Goal: Task Accomplishment & Management: Complete application form

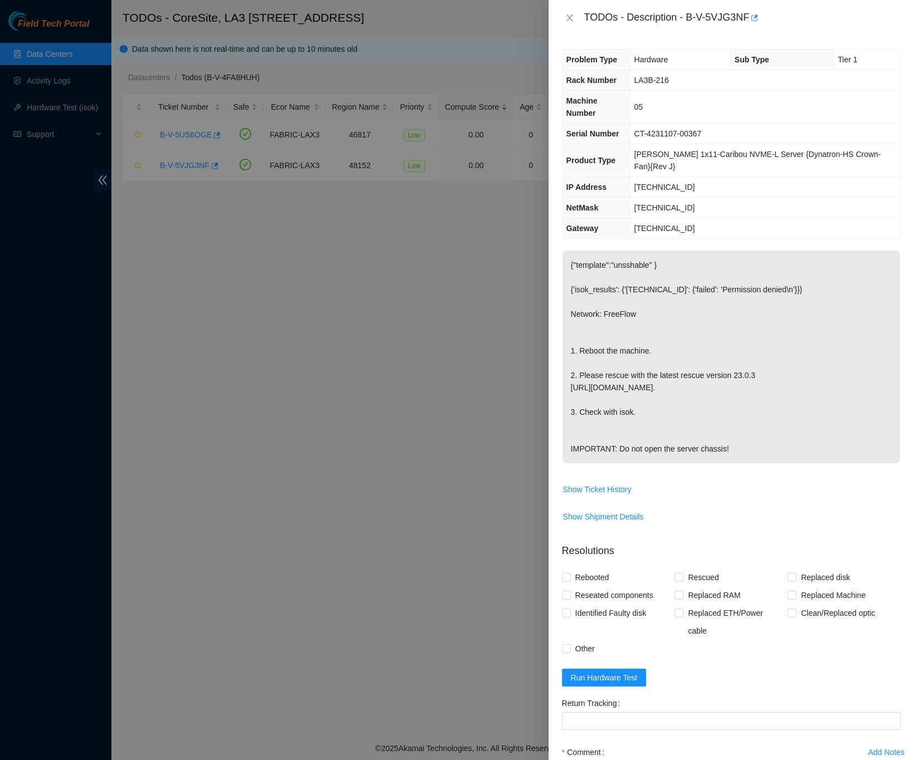
click at [881, 511] on span "Show Shipment Details" at bounding box center [730, 517] width 337 height 18
click at [568, 13] on icon "close" at bounding box center [569, 17] width 9 height 9
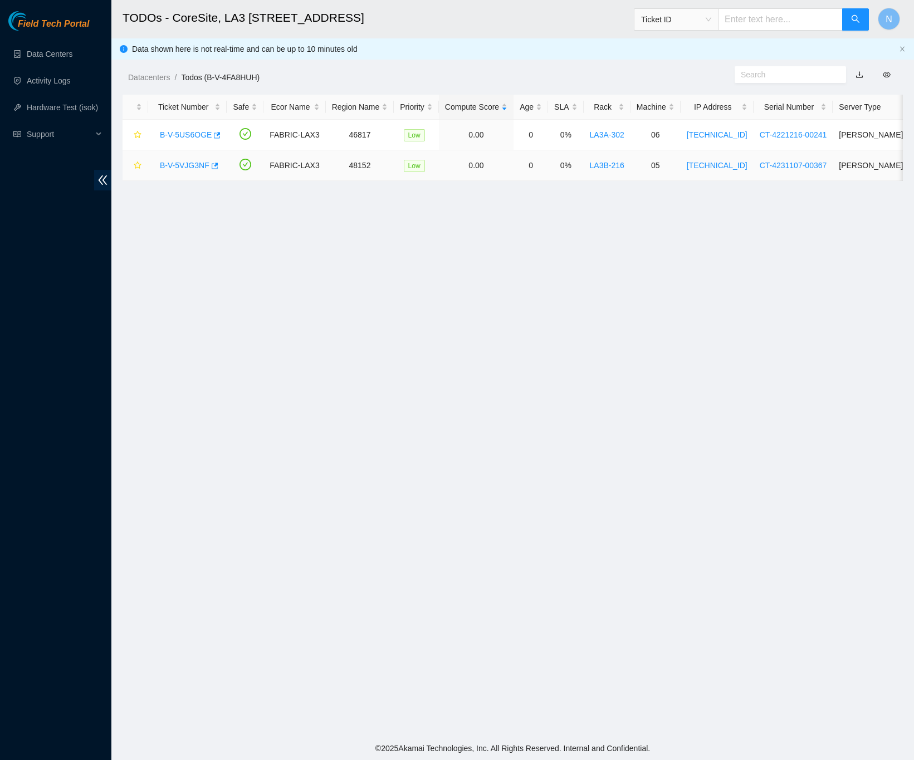
click at [177, 165] on link "B-V-5VJG3NF" at bounding box center [185, 165] width 50 height 9
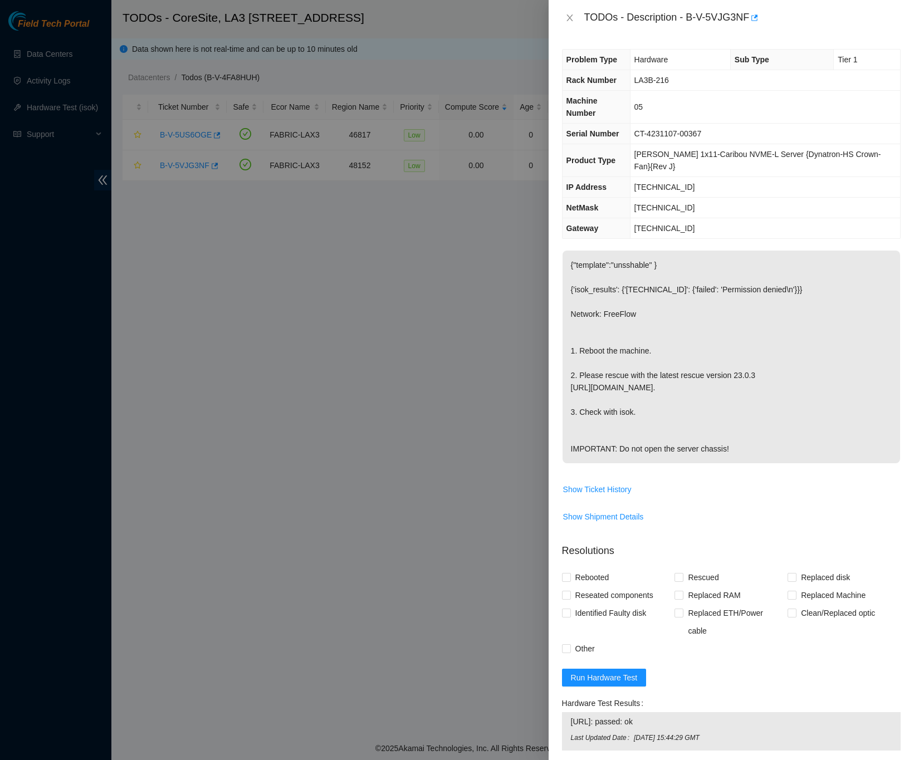
click at [892, 422] on div "Problem Type Hardware Sub Type Tier 1 Rack Number LA3B-216 Machine Number 05 Se…" at bounding box center [730, 398] width 365 height 724
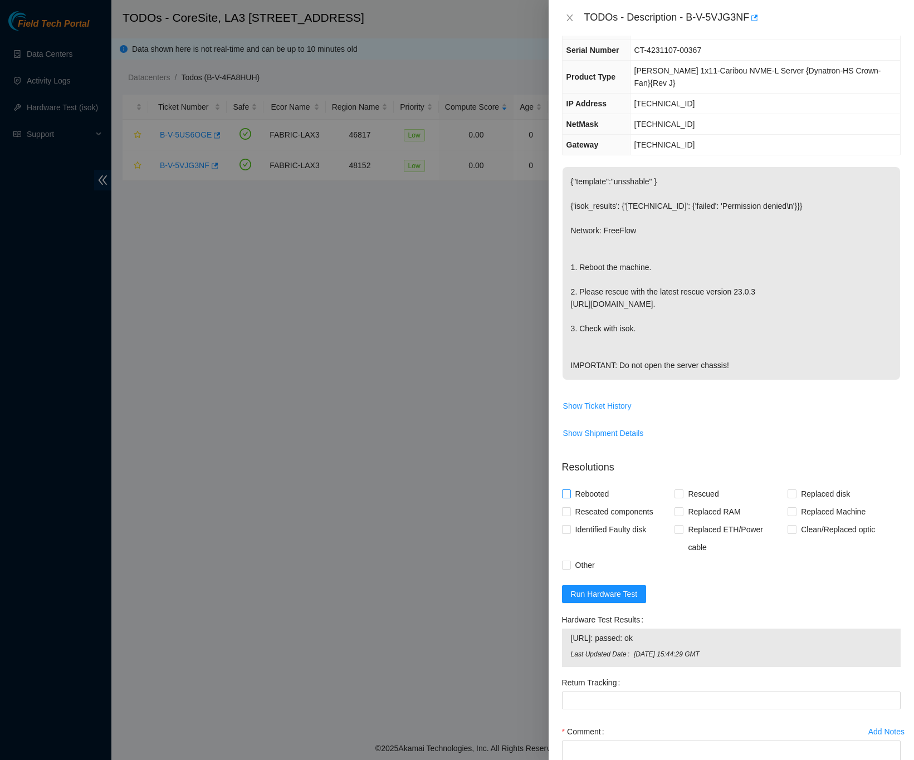
click at [565, 497] on input "Rebooted" at bounding box center [566, 493] width 8 height 8
checkbox input "true"
click at [674, 497] on input "Rescued" at bounding box center [678, 493] width 8 height 8
checkbox input "true"
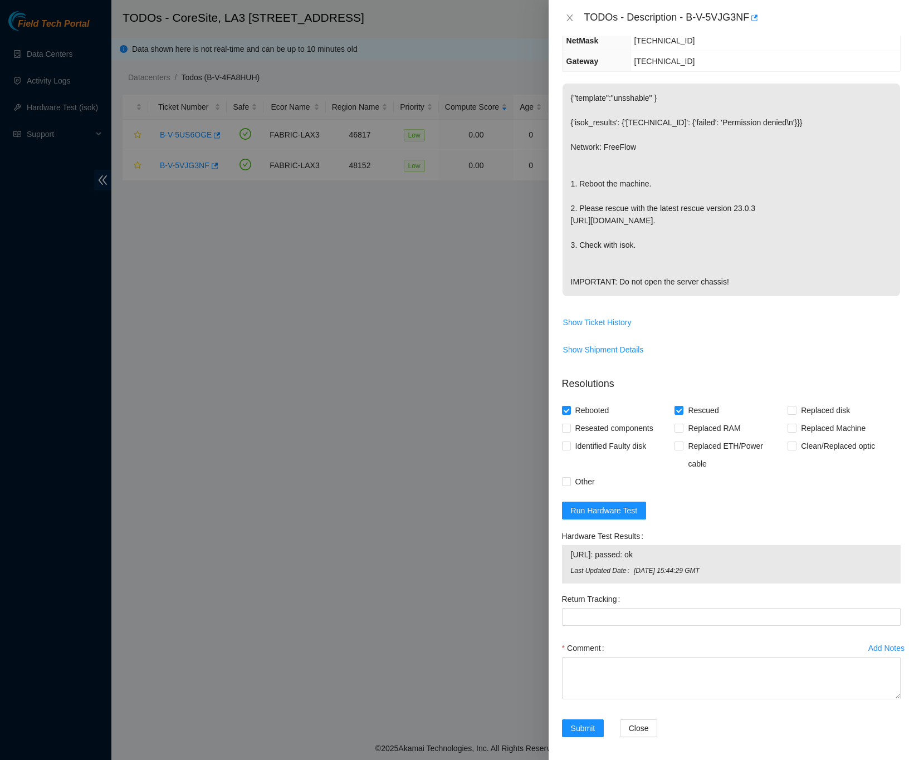
scroll to position [174, 0]
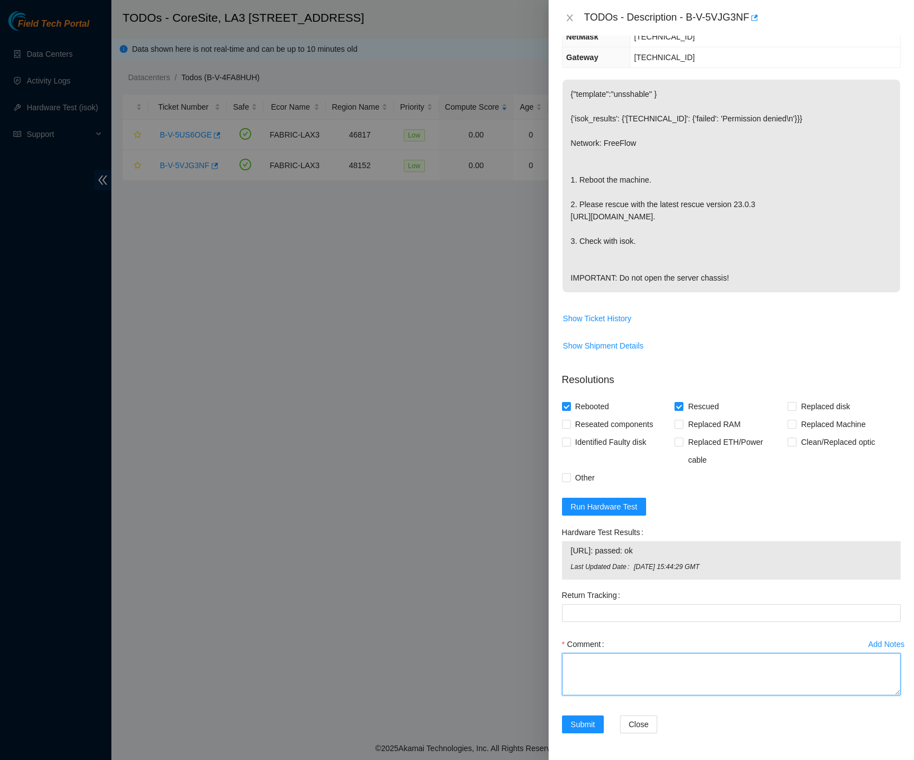
click at [614, 660] on textarea "Comment" at bounding box center [731, 674] width 339 height 42
paste textarea "B-V-5VJG3NF FABRIC-LAX3 Low LA3B-216 05 23.39.209.232 CT-4231107-00367 -Confirm…"
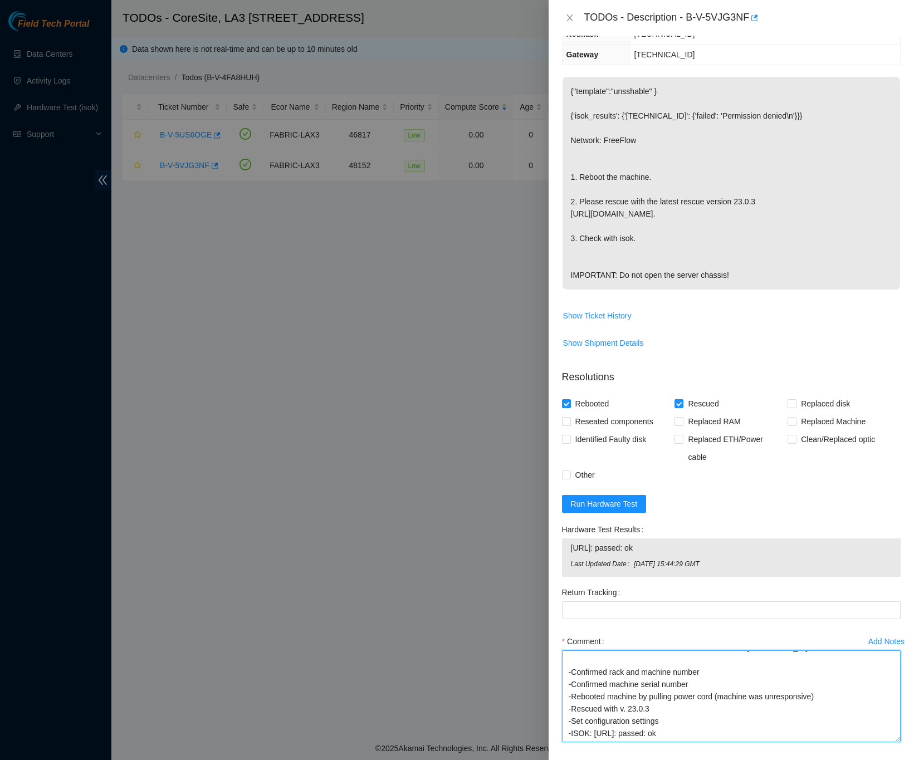
scroll to position [6, 0]
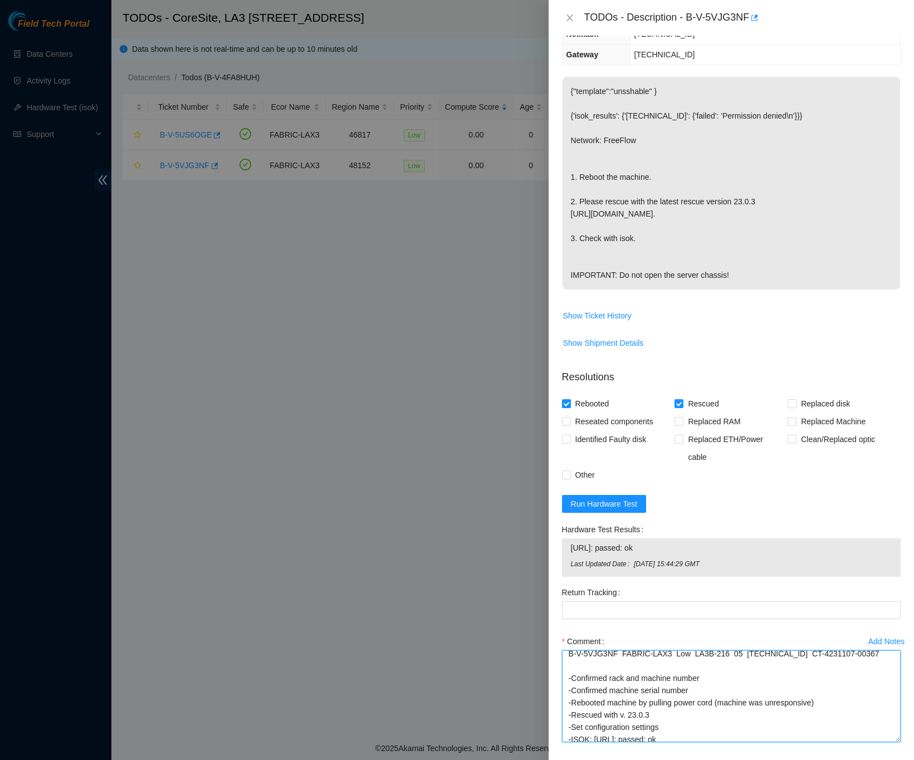
drag, startPoint x: 879, startPoint y: 694, endPoint x: 899, endPoint y: 740, distance: 50.2
click at [899, 742] on div "Problem Type Hardware Sub Type Tier 1 Rack Number LA3B-216 Machine Number 05 Se…" at bounding box center [730, 398] width 365 height 724
type textarea "B-V-5VJG3NF FABRIC-LAX3 Low LA3B-216 05 23.39.209.232 CT-4231107-00367 -Confirm…"
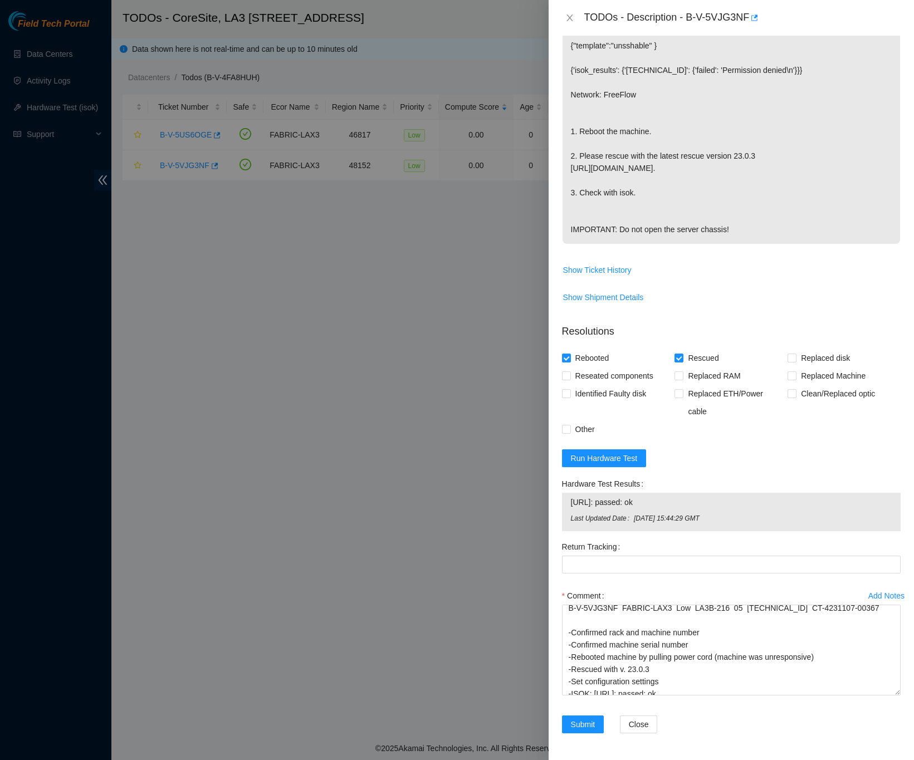
scroll to position [0, 0]
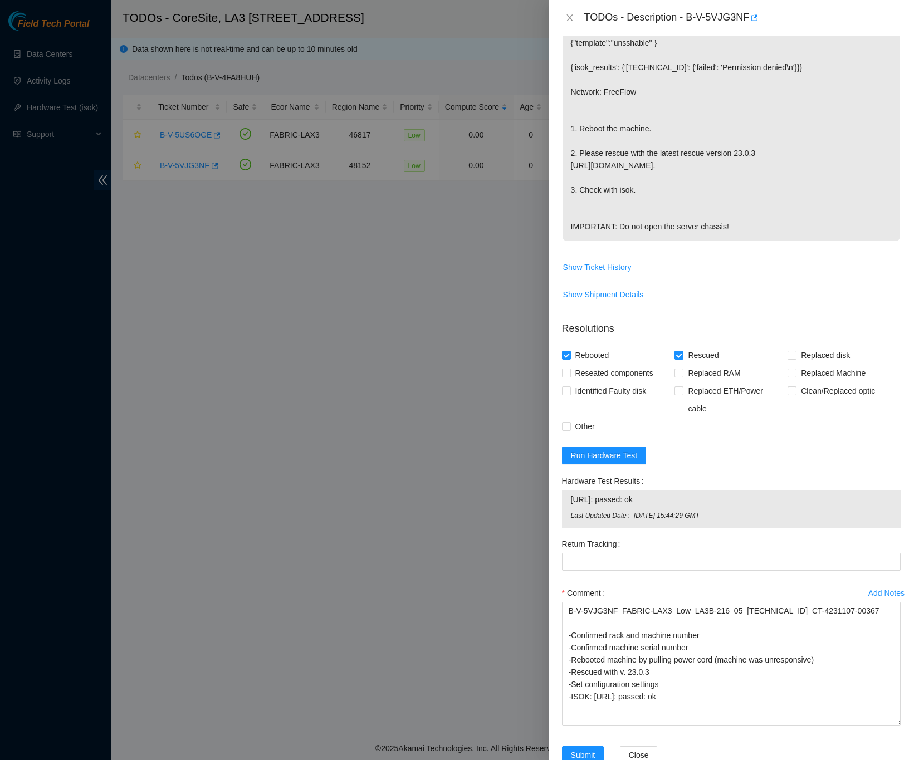
drag, startPoint x: 886, startPoint y: 692, endPoint x: 888, endPoint y: 726, distance: 33.5
click at [888, 726] on div "Add Notes Comment B-V-5VJG3NF FABRIC-LAX3 Low LA3B-216 05 23.39.209.232 CT-4231…" at bounding box center [730, 665] width 347 height 162
click at [897, 685] on div "Problem Type Hardware Sub Type Tier 1 Rack Number LA3B-216 Machine Number 05 Se…" at bounding box center [730, 398] width 365 height 724
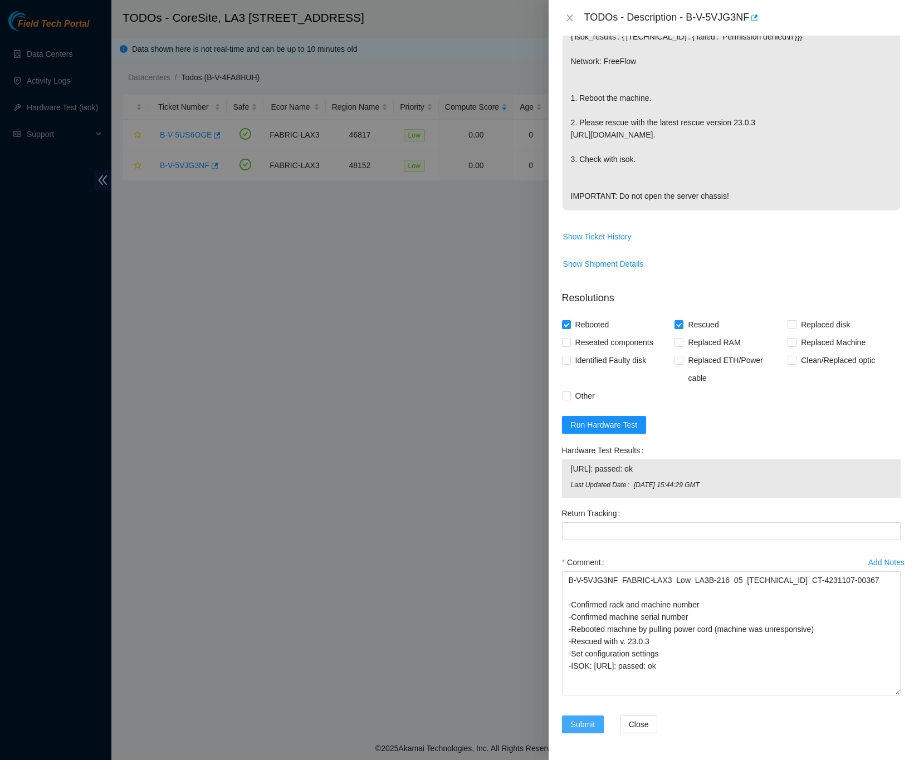
click at [591, 727] on span "Submit" at bounding box center [583, 724] width 24 height 12
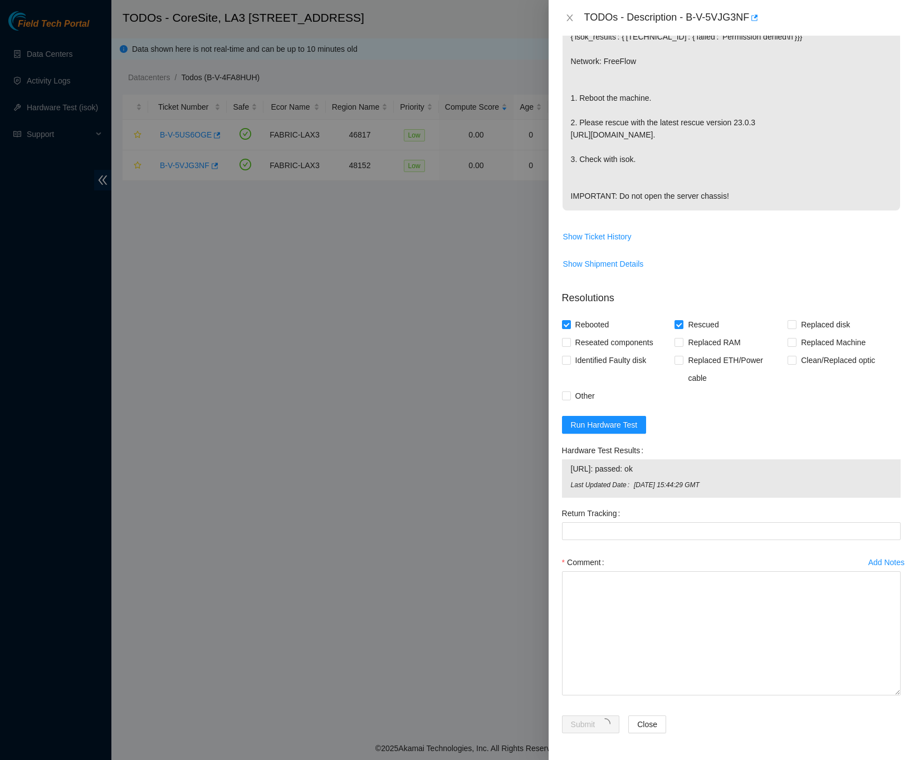
scroll to position [0, 0]
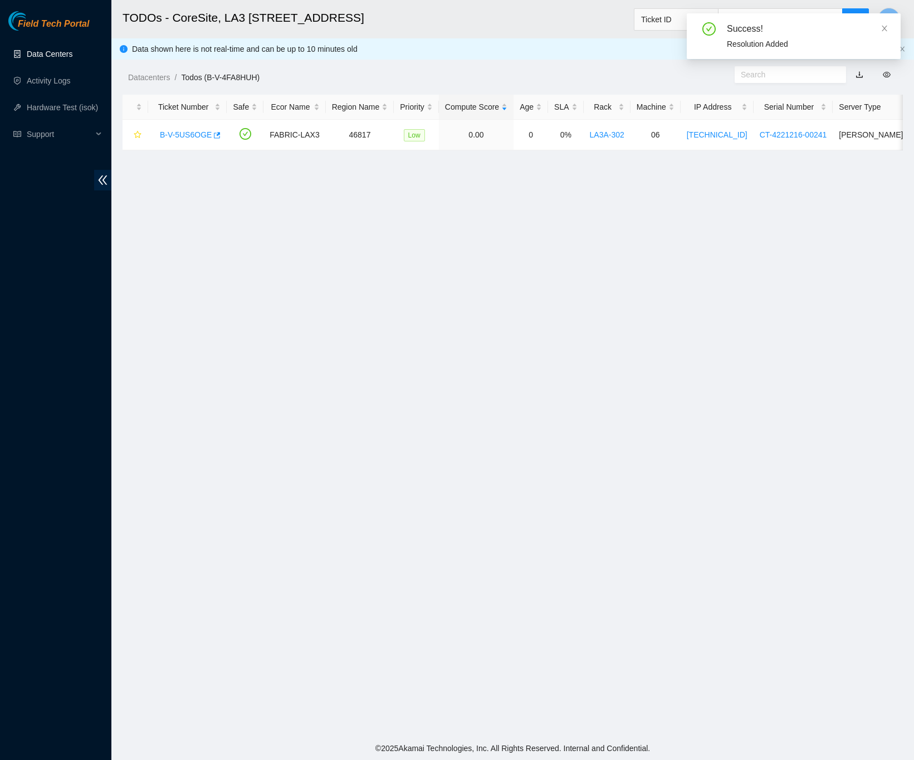
click at [67, 50] on link "Data Centers" at bounding box center [50, 54] width 46 height 9
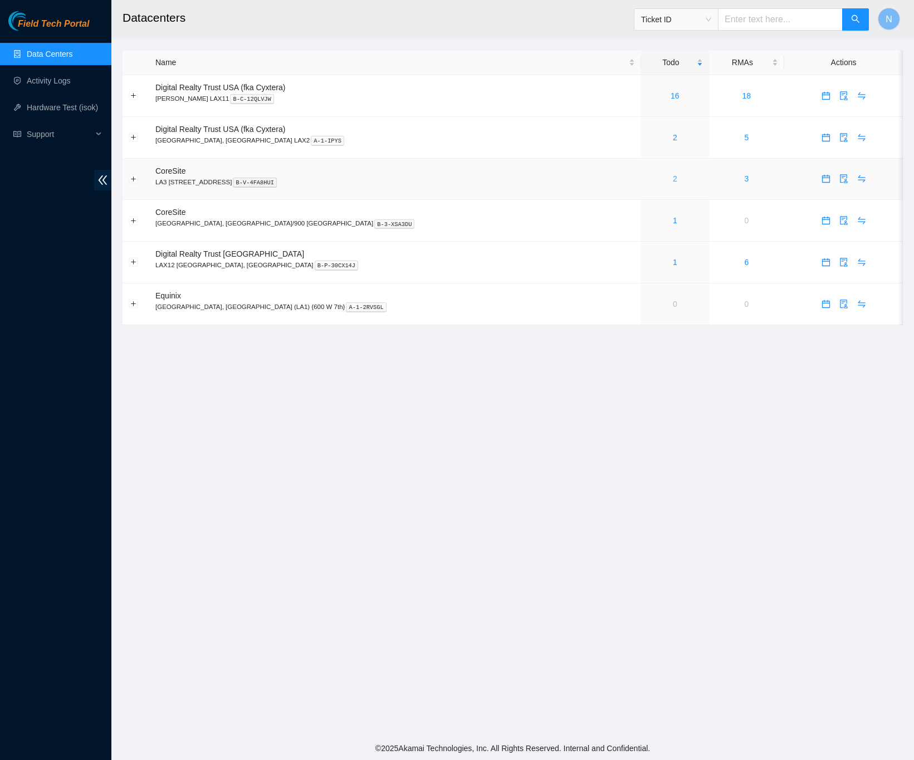
click at [673, 179] on link "2" at bounding box center [675, 178] width 4 height 9
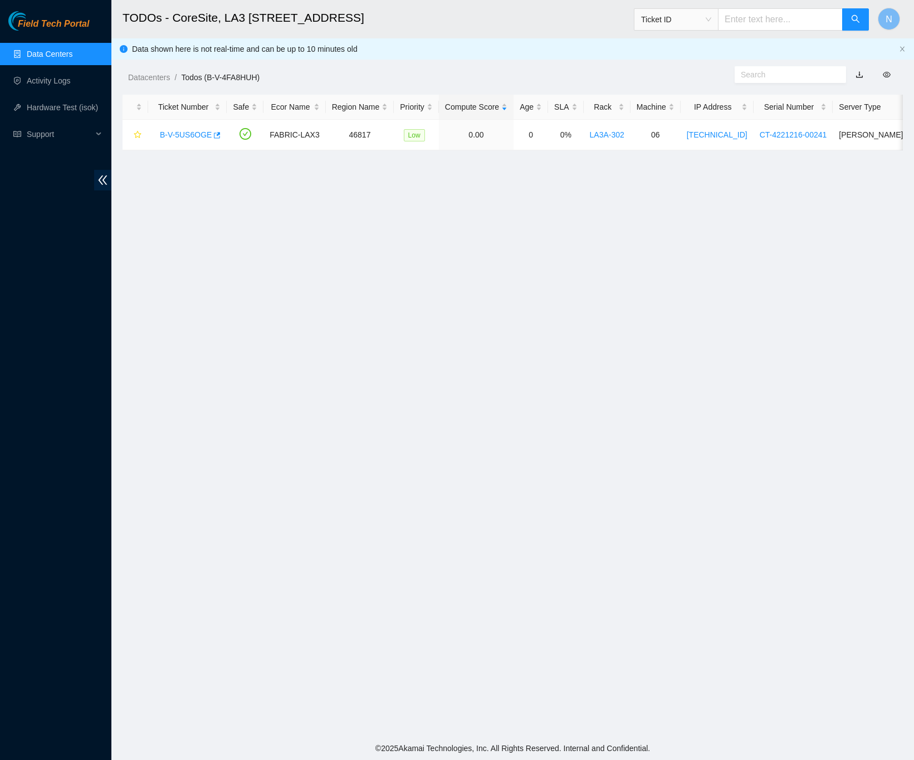
click at [72, 52] on link "Data Centers" at bounding box center [50, 54] width 46 height 9
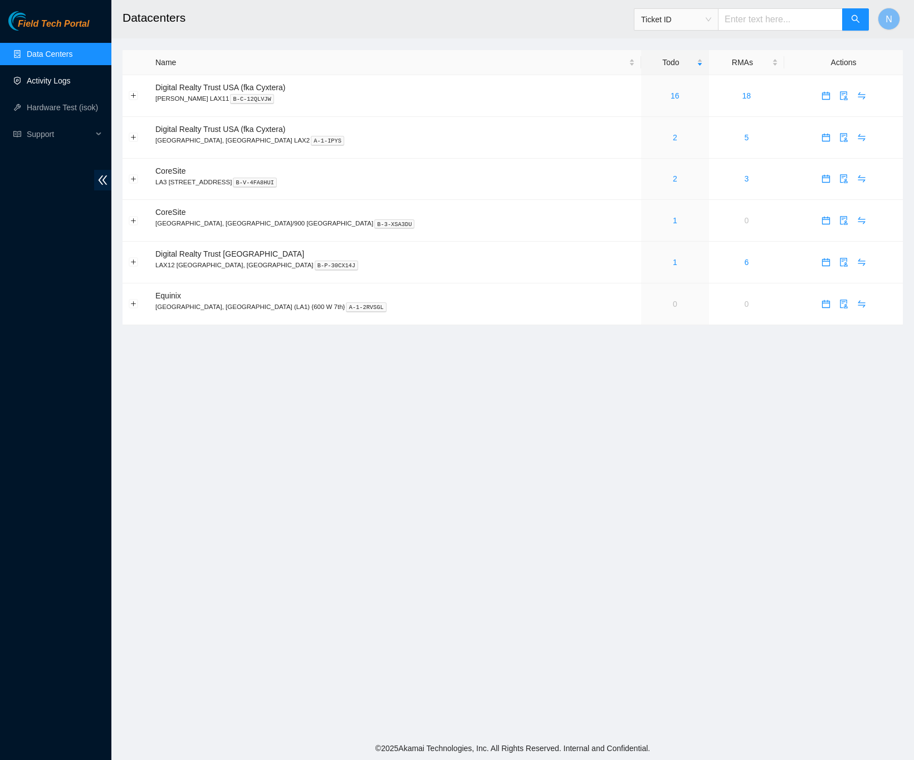
click at [67, 79] on link "Activity Logs" at bounding box center [49, 80] width 44 height 9
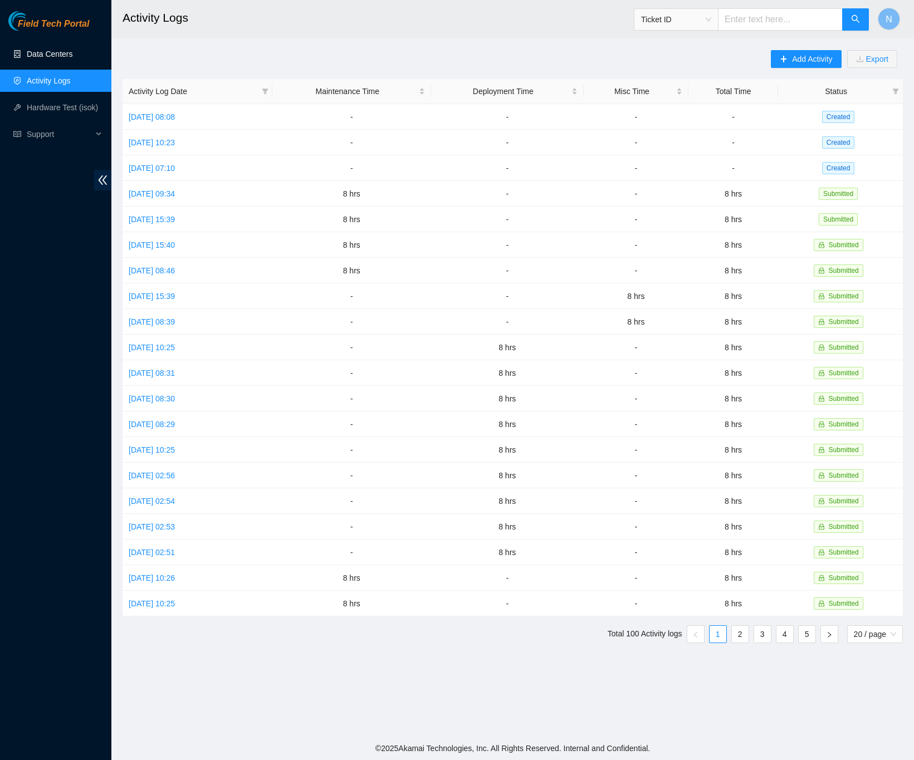
click at [47, 54] on link "Data Centers" at bounding box center [50, 54] width 46 height 9
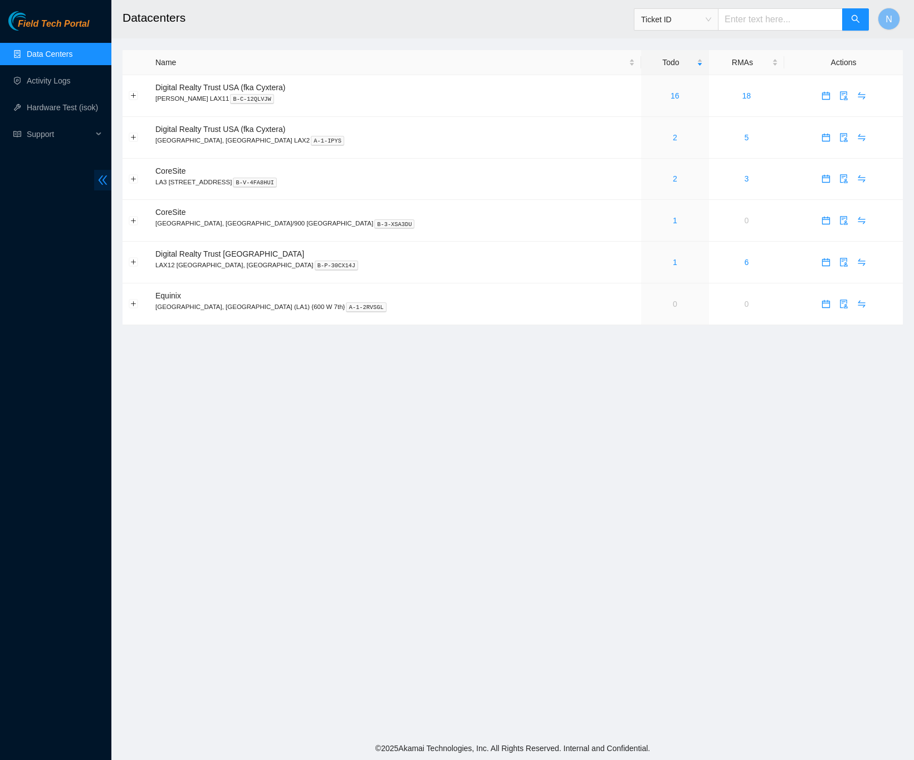
click at [106, 182] on icon "double-left" at bounding box center [103, 180] width 12 height 12
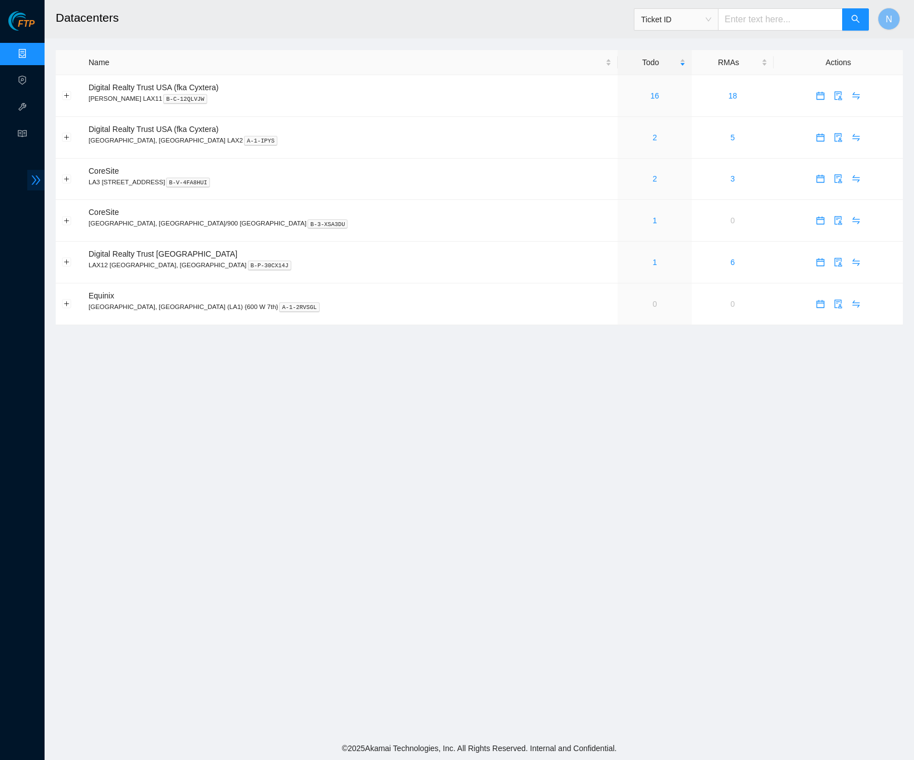
click at [30, 184] on icon "double-right" at bounding box center [36, 180] width 12 height 12
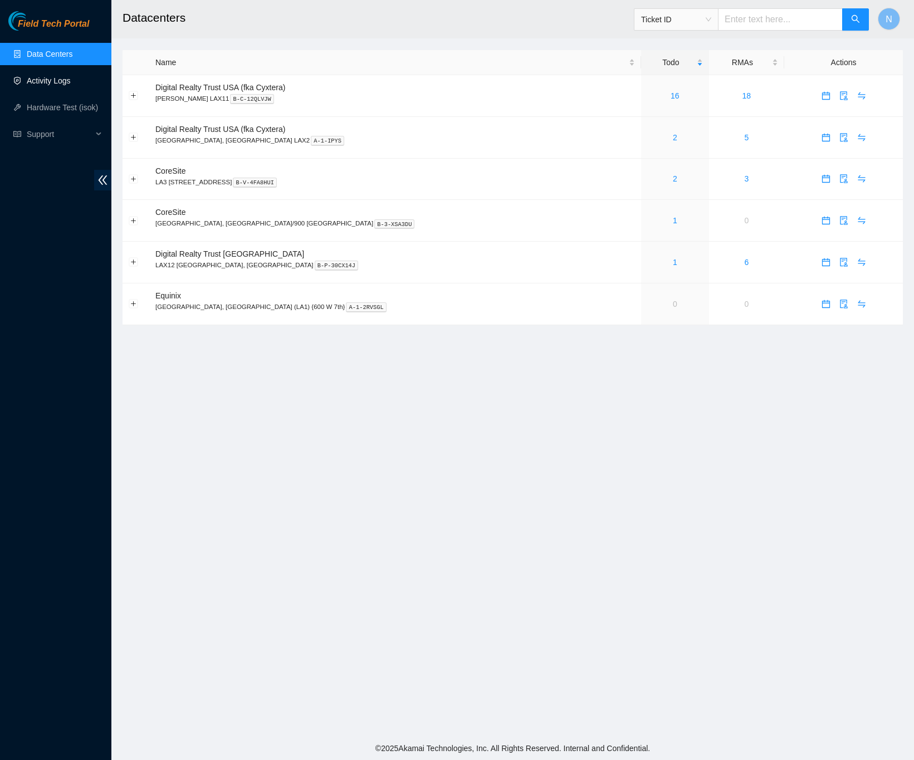
click at [57, 82] on link "Activity Logs" at bounding box center [49, 80] width 44 height 9
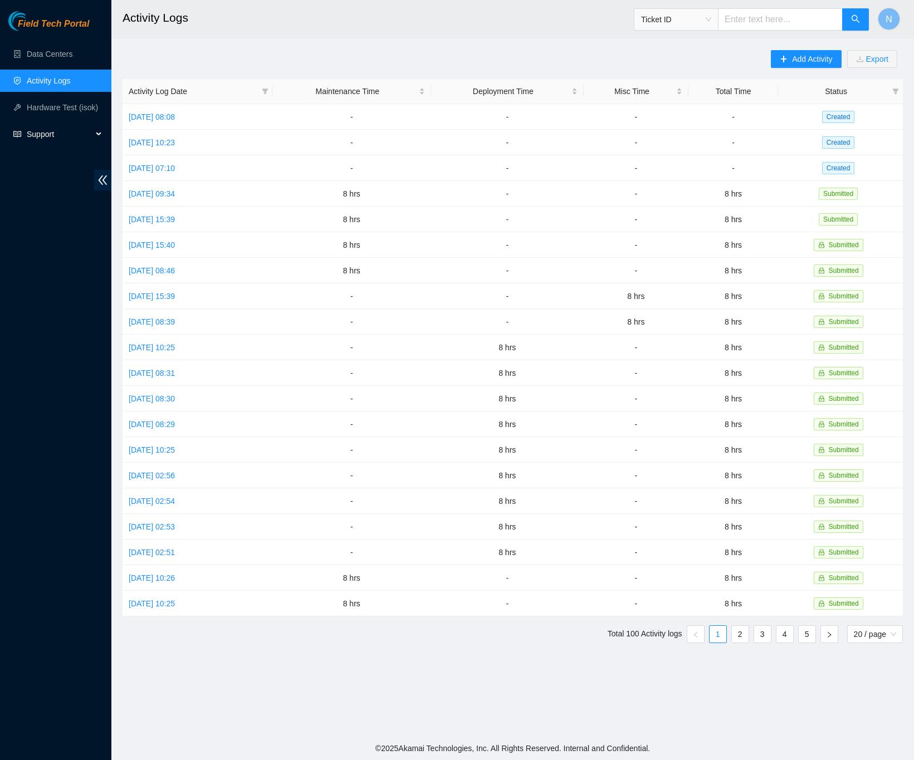
click at [100, 136] on div "Support" at bounding box center [55, 134] width 111 height 22
click at [65, 158] on link "Documentation" at bounding box center [53, 160] width 52 height 9
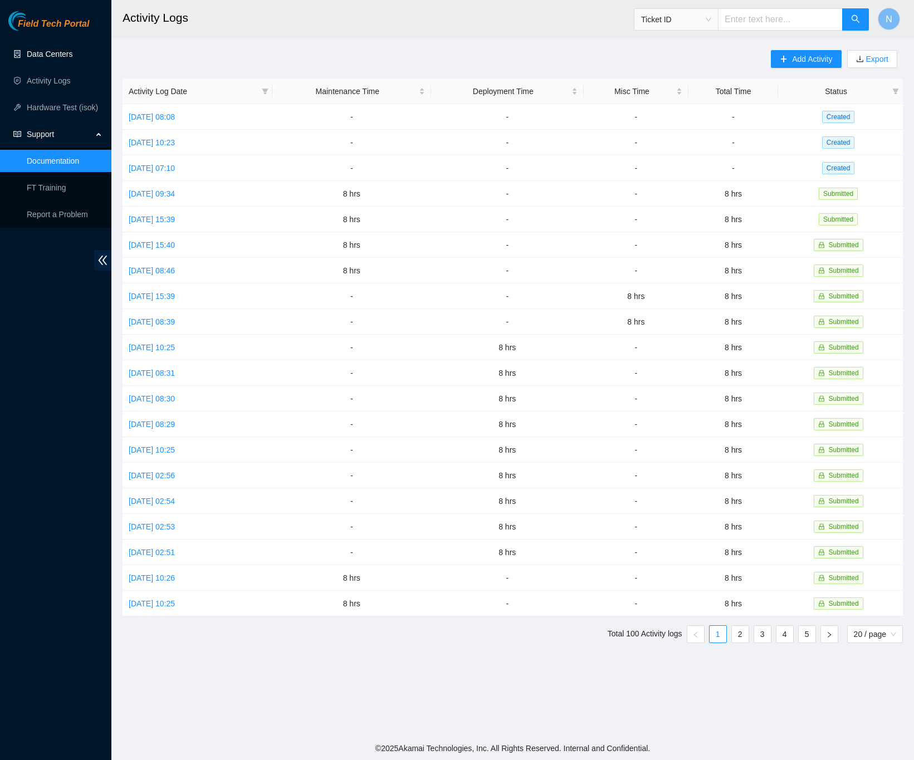
click at [59, 50] on link "Data Centers" at bounding box center [50, 54] width 46 height 9
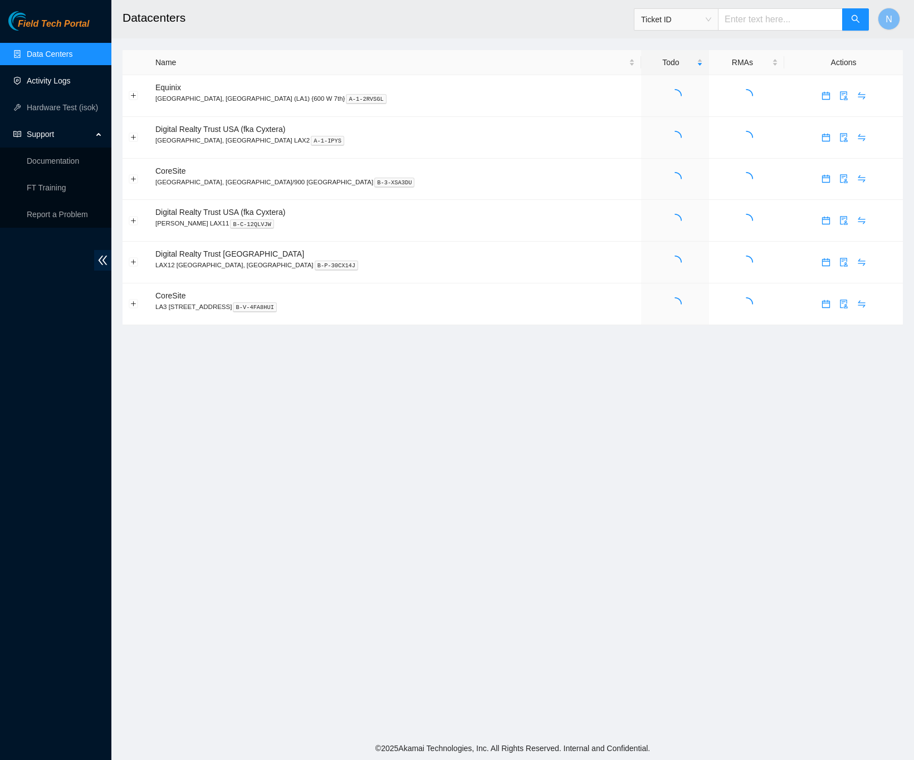
click at [52, 82] on link "Activity Logs" at bounding box center [49, 80] width 44 height 9
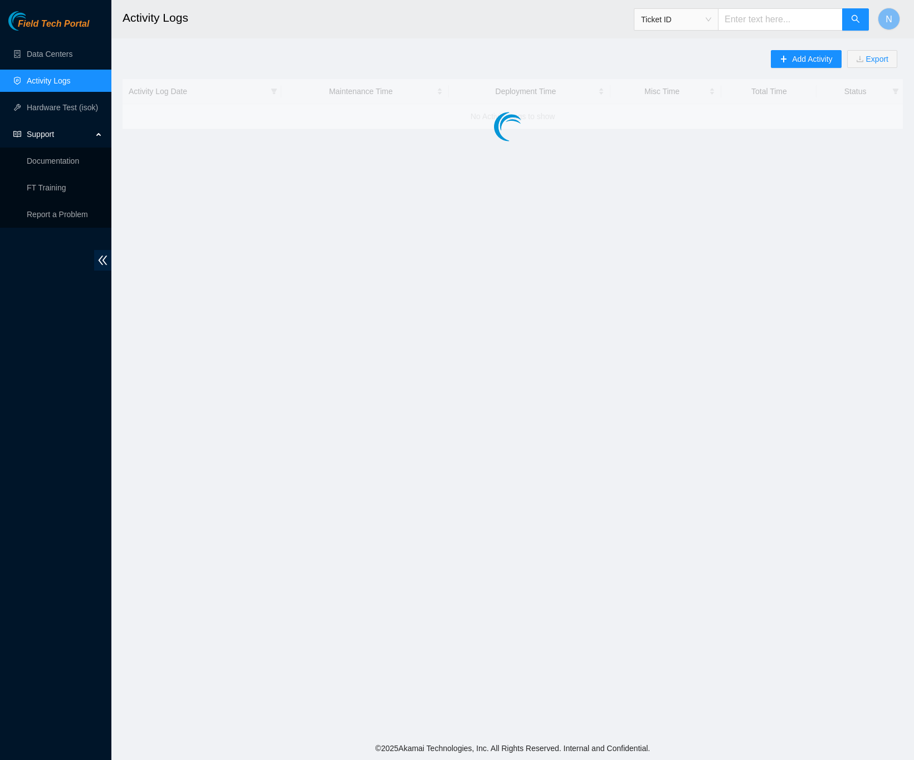
click at [90, 135] on span "Support" at bounding box center [60, 134] width 66 height 22
